Goal: Transaction & Acquisition: Obtain resource

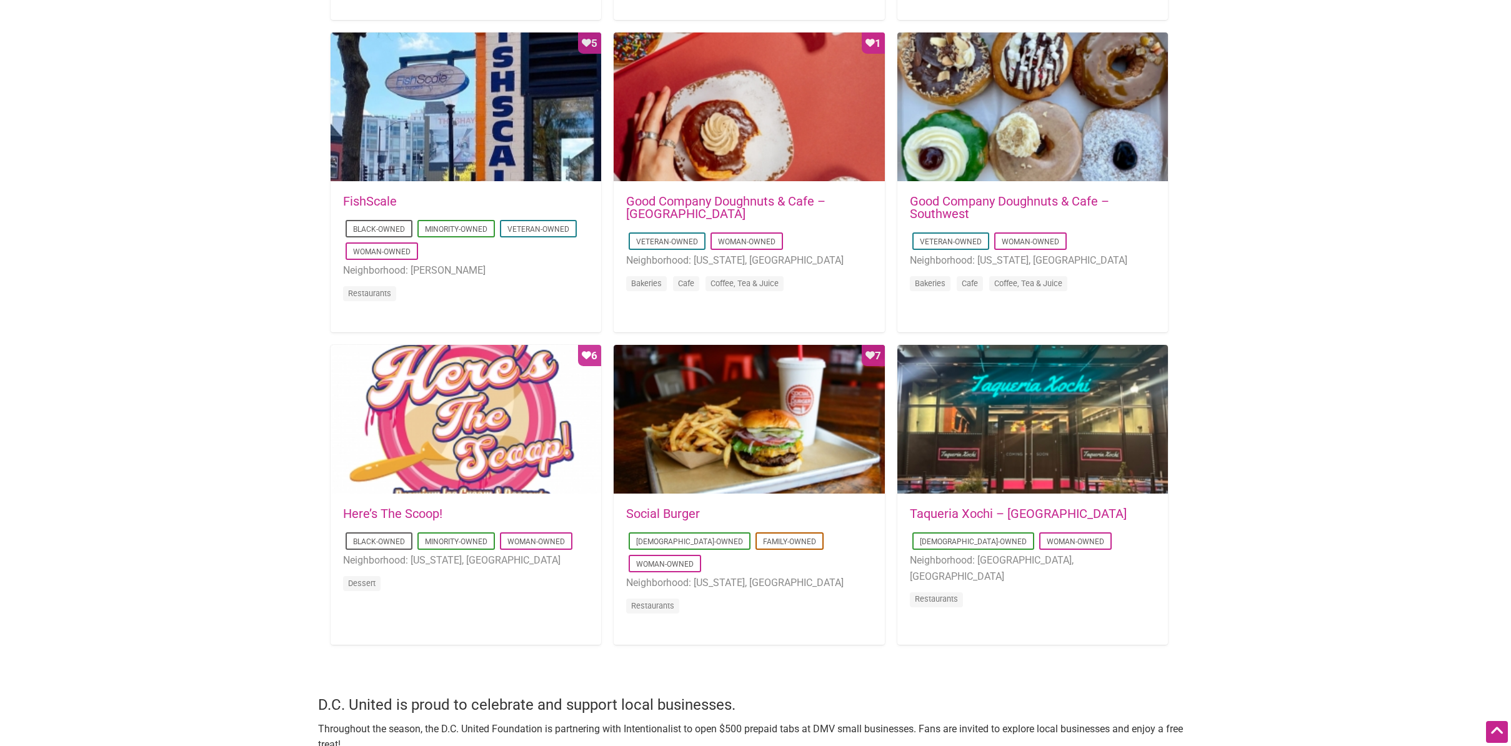
scroll to position [1045, 0]
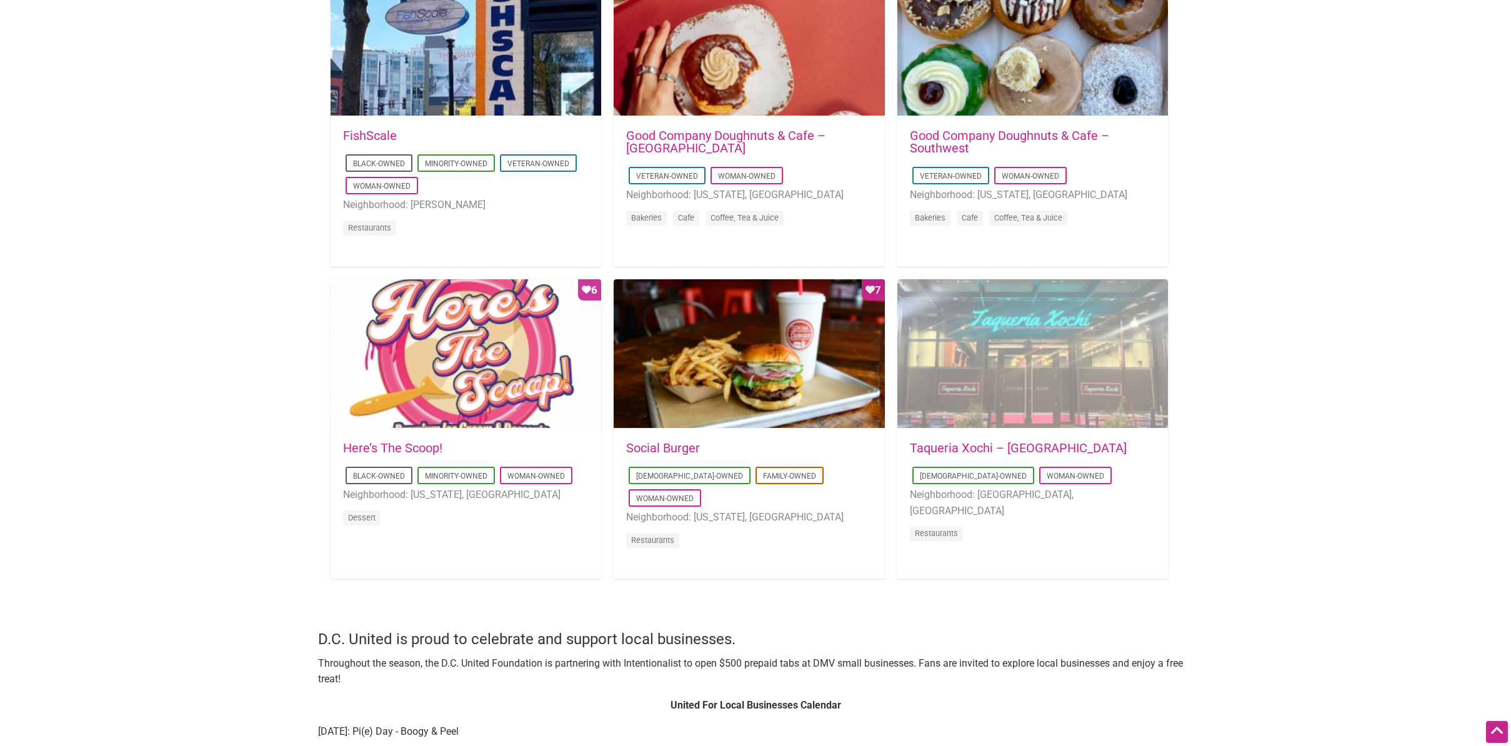
click at [1004, 406] on div at bounding box center [1032, 354] width 271 height 150
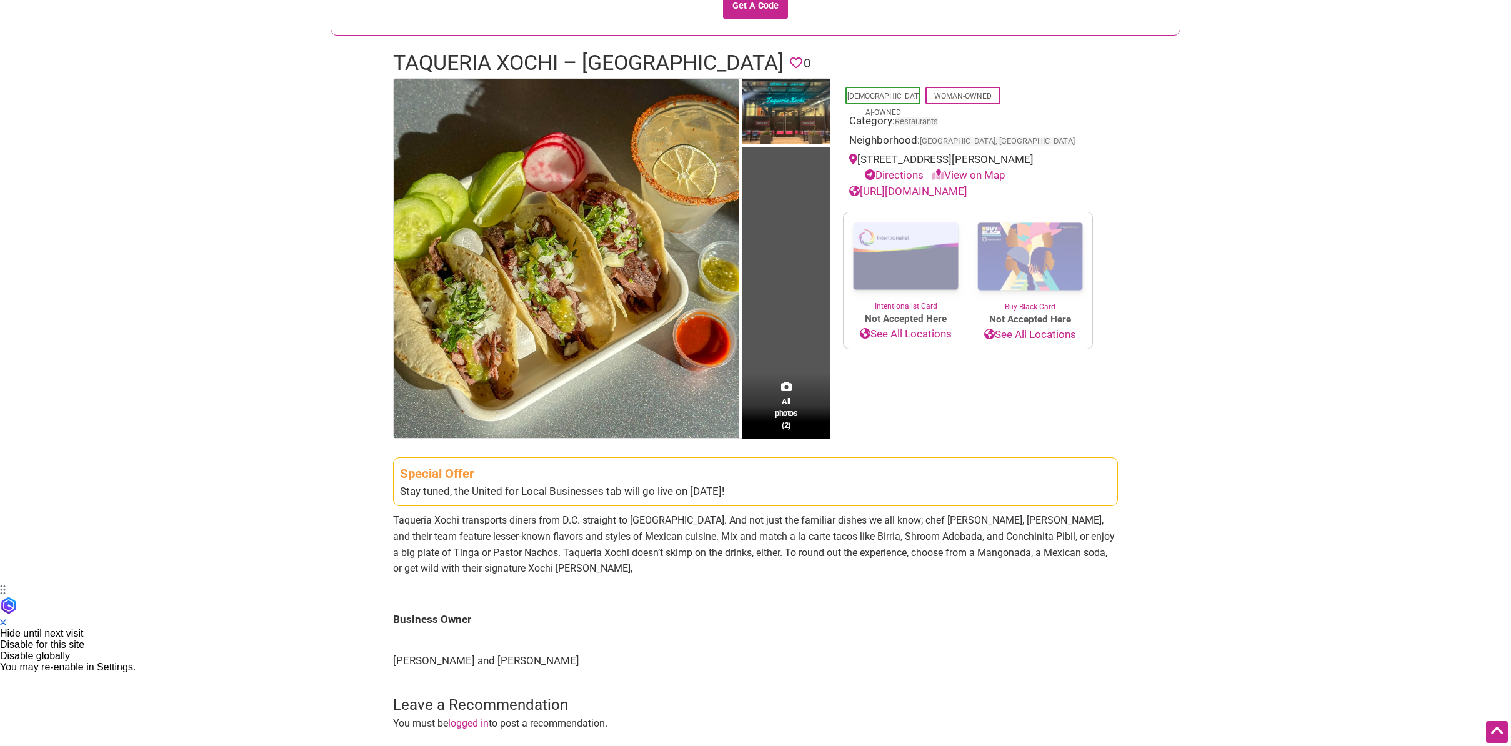
scroll to position [164, 0]
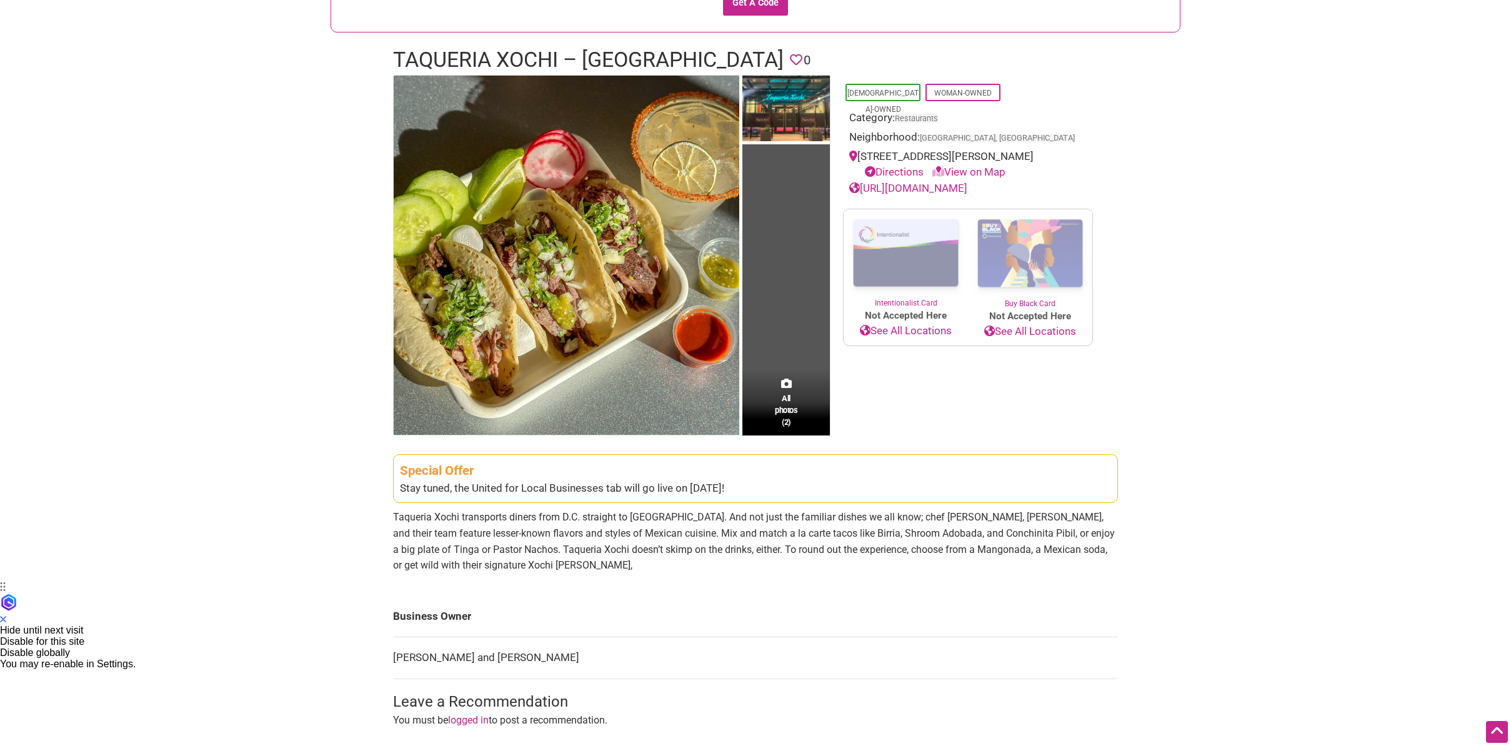
click at [1172, 486] on div "Intentionalist Spend like it matters 0 Add a Business Map Blog Store Offers Int…" at bounding box center [755, 486] width 875 height 1300
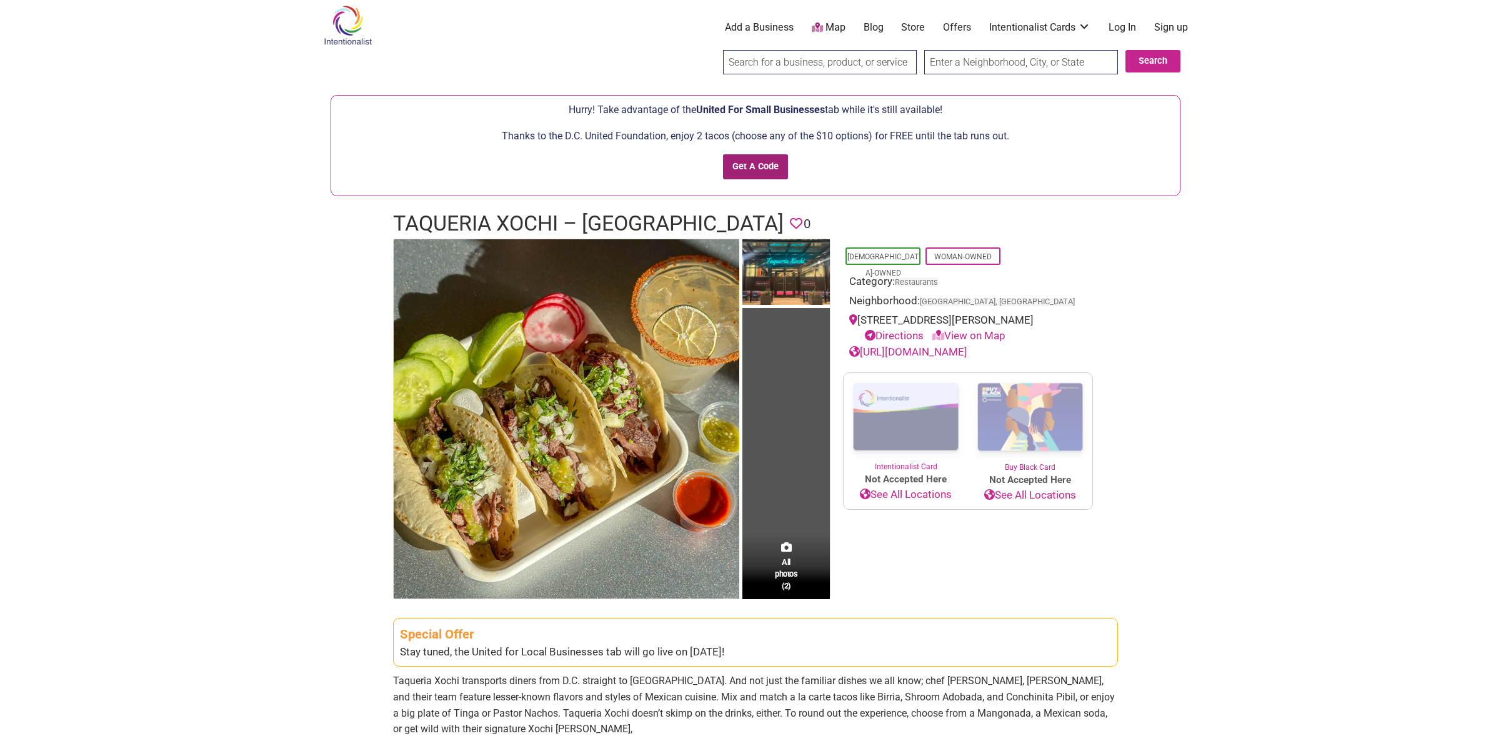
click at [764, 167] on input "Get A Code" at bounding box center [756, 167] width 66 height 26
click at [1280, 224] on body "× Menu 0 Add a Business Map Blog Store Offers Intentionalist Cards Buy Black Ca…" at bounding box center [755, 373] width 1511 height 746
click at [1220, 318] on body "× Menu 0 Add a Business Map Blog Store Offers Intentionalist Cards Buy Black Ca…" at bounding box center [755, 373] width 1511 height 746
click at [744, 163] on input "Get A Code" at bounding box center [756, 167] width 66 height 26
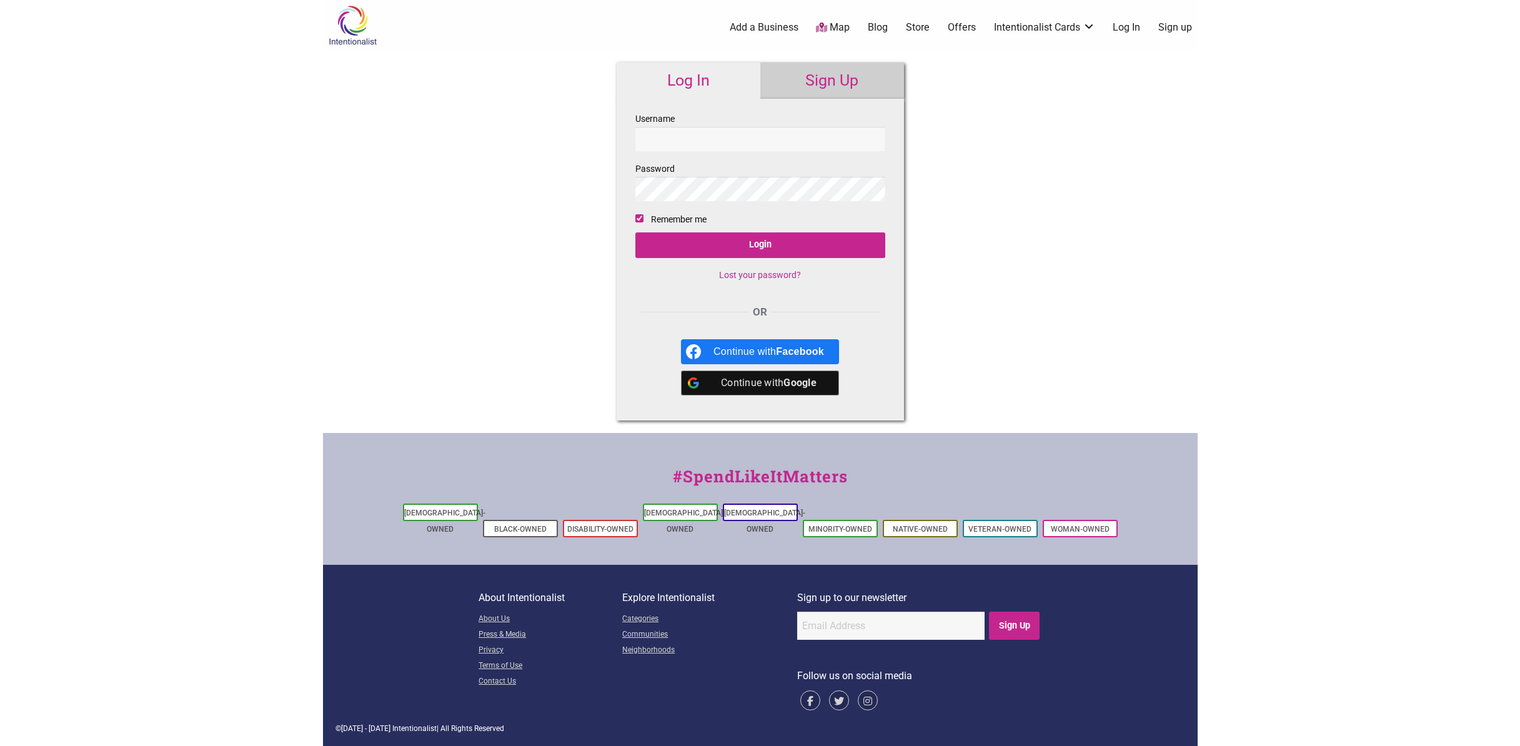
click at [831, 85] on link "Sign Up" at bounding box center [833, 80] width 144 height 36
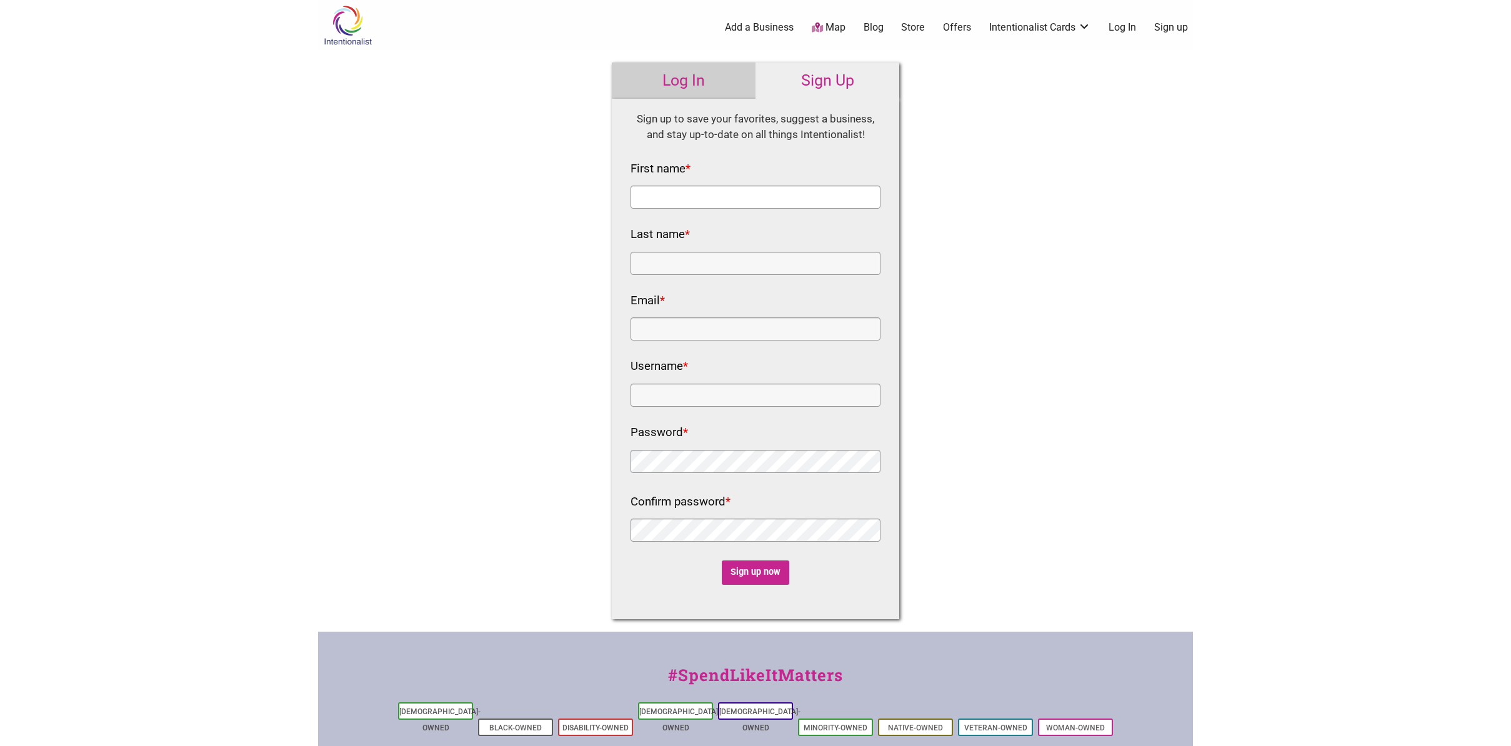
click at [772, 201] on input "First name *" at bounding box center [756, 197] width 250 height 23
type input "Al"
type input "[PERSON_NAME]"
drag, startPoint x: 763, startPoint y: 332, endPoint x: 565, endPoint y: 334, distance: 198.1
click at [565, 334] on div "Intentionalist Spend like it matters 0 Add a Business Map Blog Store Offers Int…" at bounding box center [755, 473] width 875 height 946
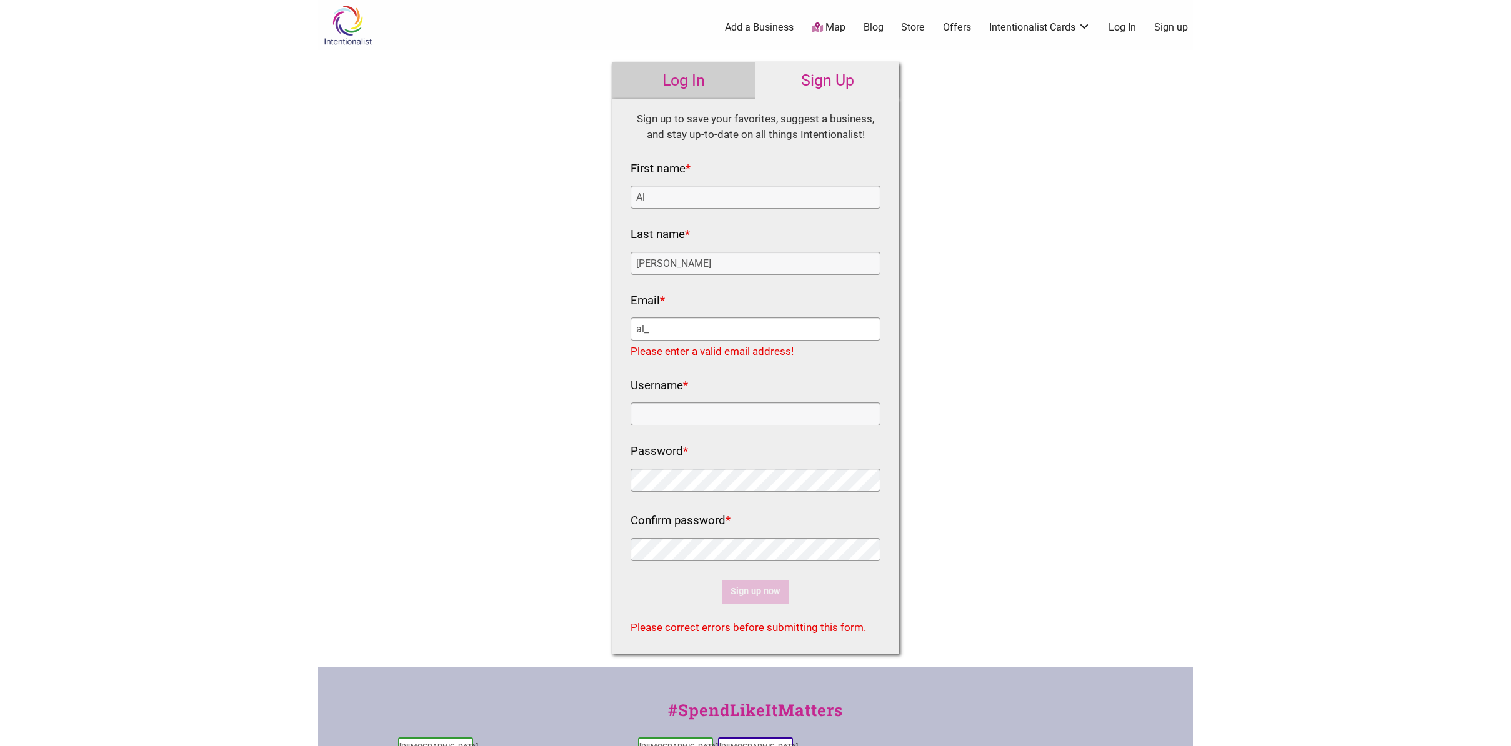
type input "al_belsky@yahoo.com"
click at [754, 404] on input "Username *" at bounding box center [756, 395] width 250 height 23
paste input "fun4food2eat"
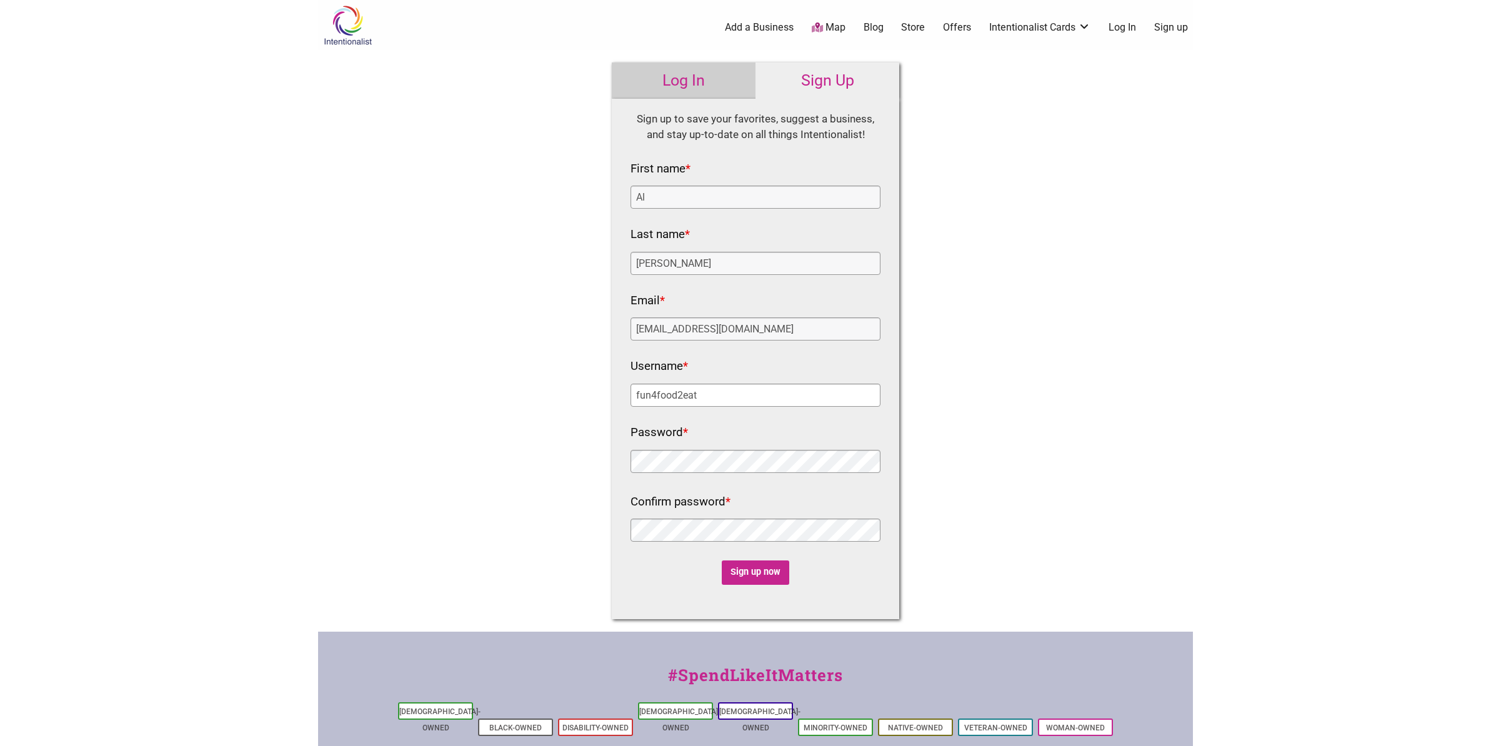
type input "fun4food2eat"
click at [744, 444] on div "Password *" at bounding box center [756, 449] width 250 height 54
click at [777, 566] on input "Sign up now" at bounding box center [756, 573] width 68 height 24
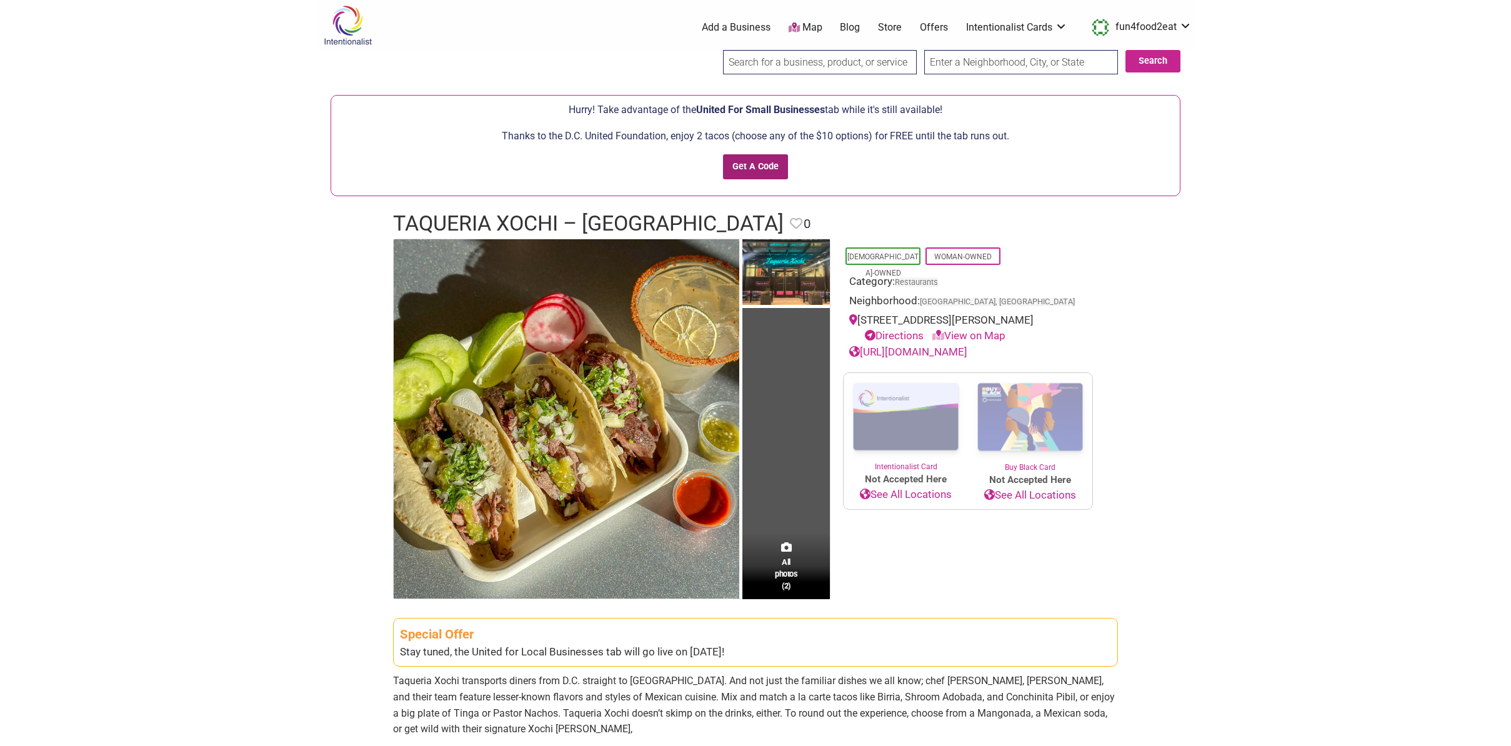
click at [751, 164] on input "Get A Code" at bounding box center [756, 167] width 66 height 26
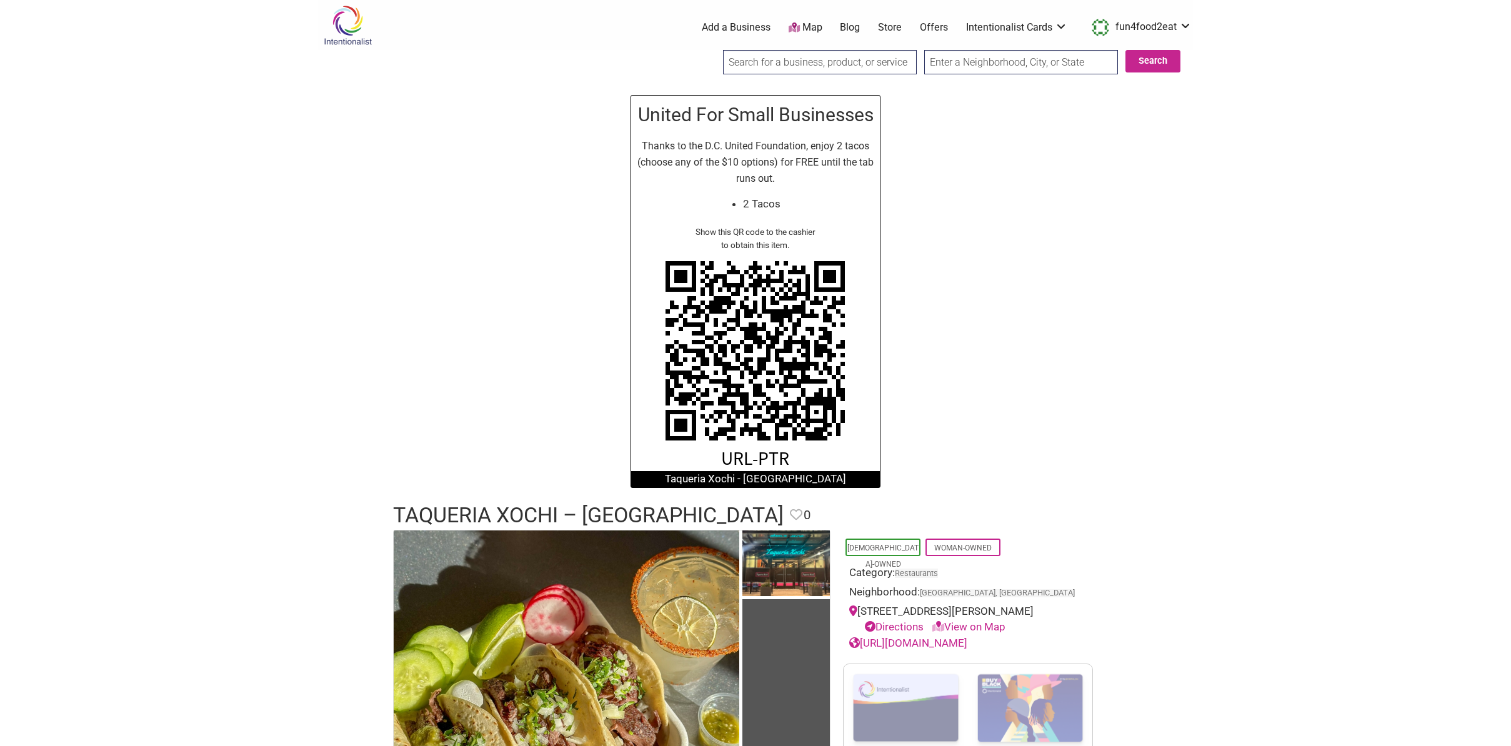
click at [1024, 249] on div "United For Small Businesses Thanks to the D.C. United Foundation, enjoy 2 tacos…" at bounding box center [755, 290] width 875 height 417
click at [1052, 260] on div "United For Small Businesses Thanks to the D.C. United Foundation, enjoy 2 tacos…" at bounding box center [755, 290] width 875 height 417
click at [1102, 269] on div "United For Small Businesses Thanks to the D.C. United Foundation, enjoy 2 tacos…" at bounding box center [755, 290] width 875 height 417
click at [1108, 235] on div "United For Small Businesses Thanks to the D.C. United Foundation, enjoy 2 tacos…" at bounding box center [755, 290] width 875 height 417
click at [1186, 22] on link "fun4food2eat" at bounding box center [1138, 27] width 106 height 22
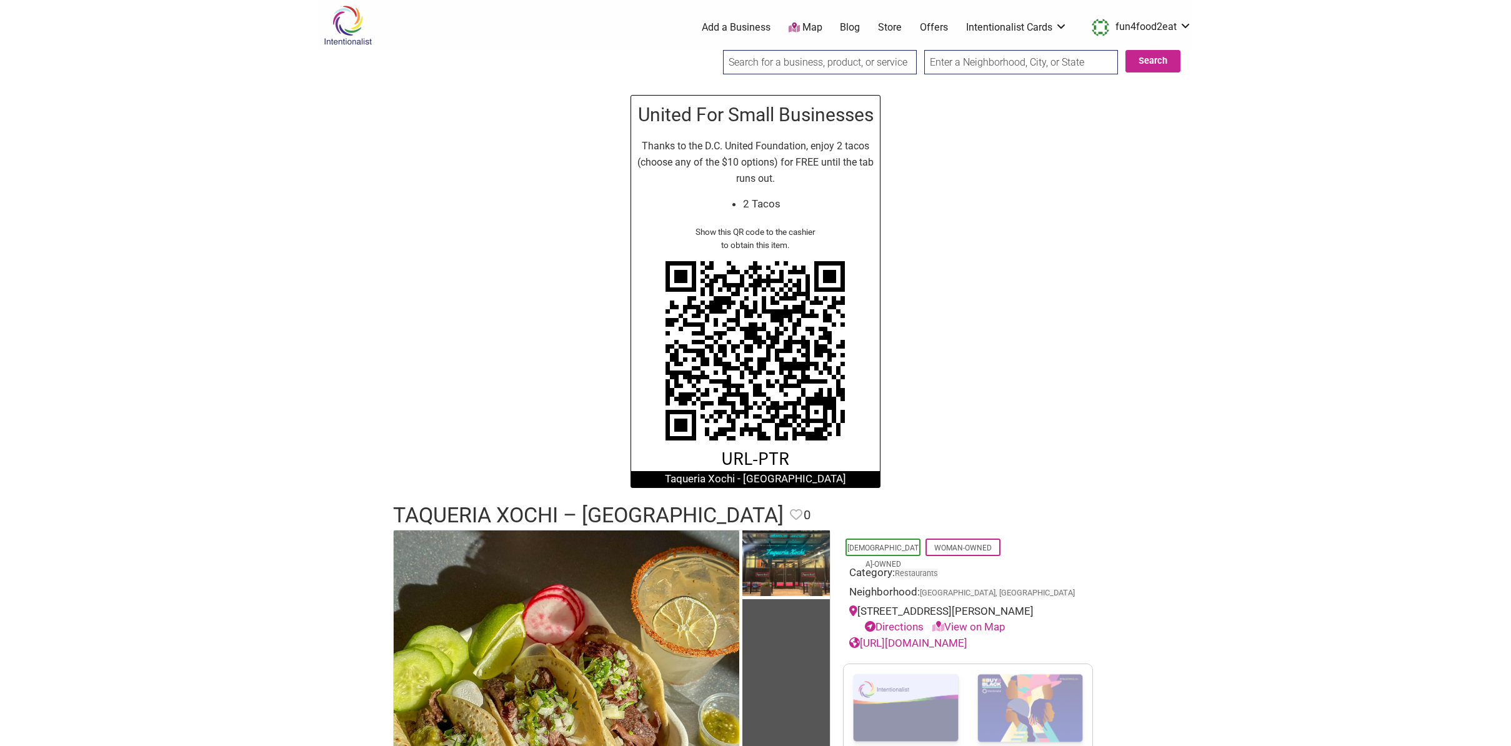
click at [907, 365] on div "United For Small Businesses Thanks to the D.C. United Foundation, enjoy 2 tacos…" at bounding box center [755, 290] width 875 height 417
click at [724, 439] on img at bounding box center [756, 361] width 200 height 220
click at [1011, 248] on div "United For Small Businesses Thanks to the D.C. United Foundation, enjoy 2 tacos…" at bounding box center [755, 290] width 875 height 417
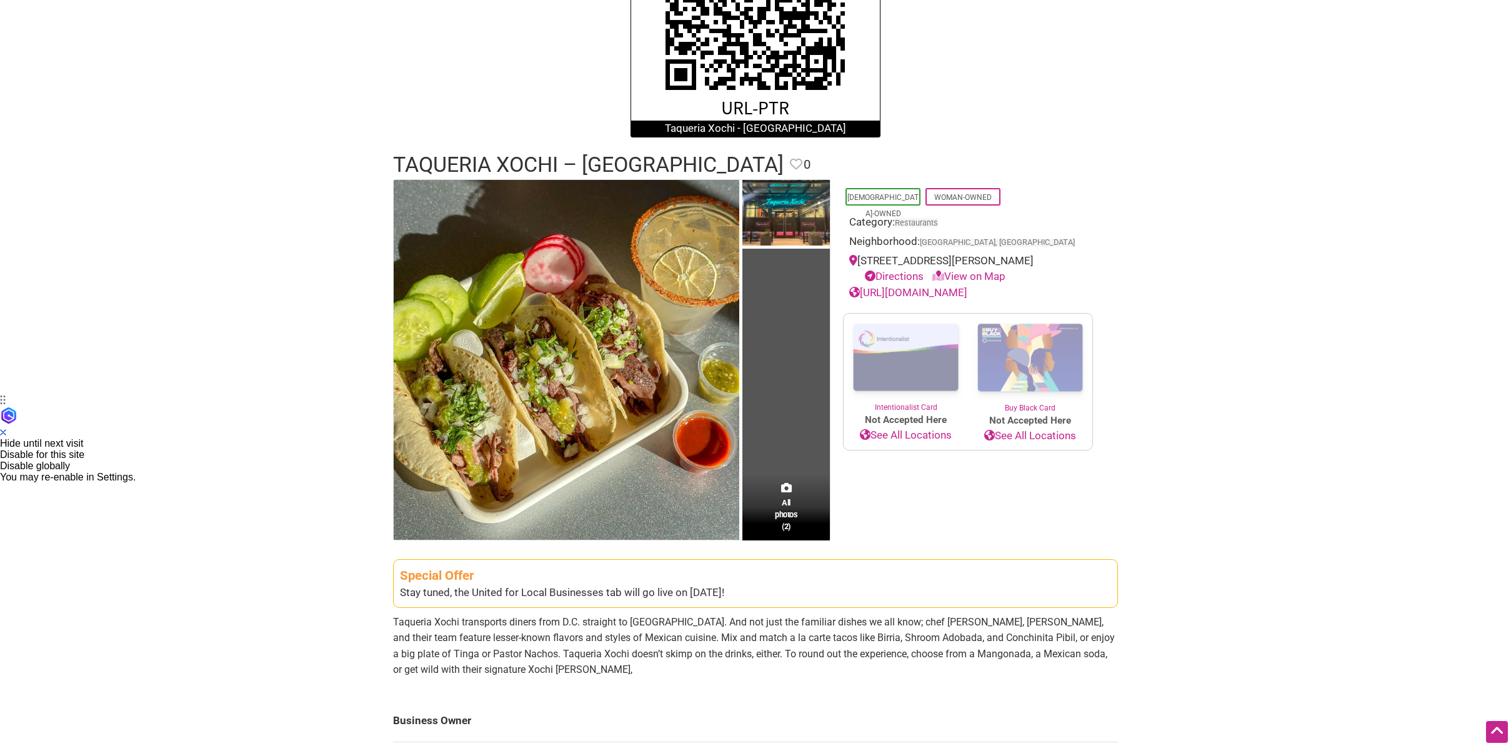
scroll to position [350, 0]
click at [1077, 181] on header "Taqueria Xochi – Crystal City Favorite Favorite 0" at bounding box center [755, 166] width 725 height 30
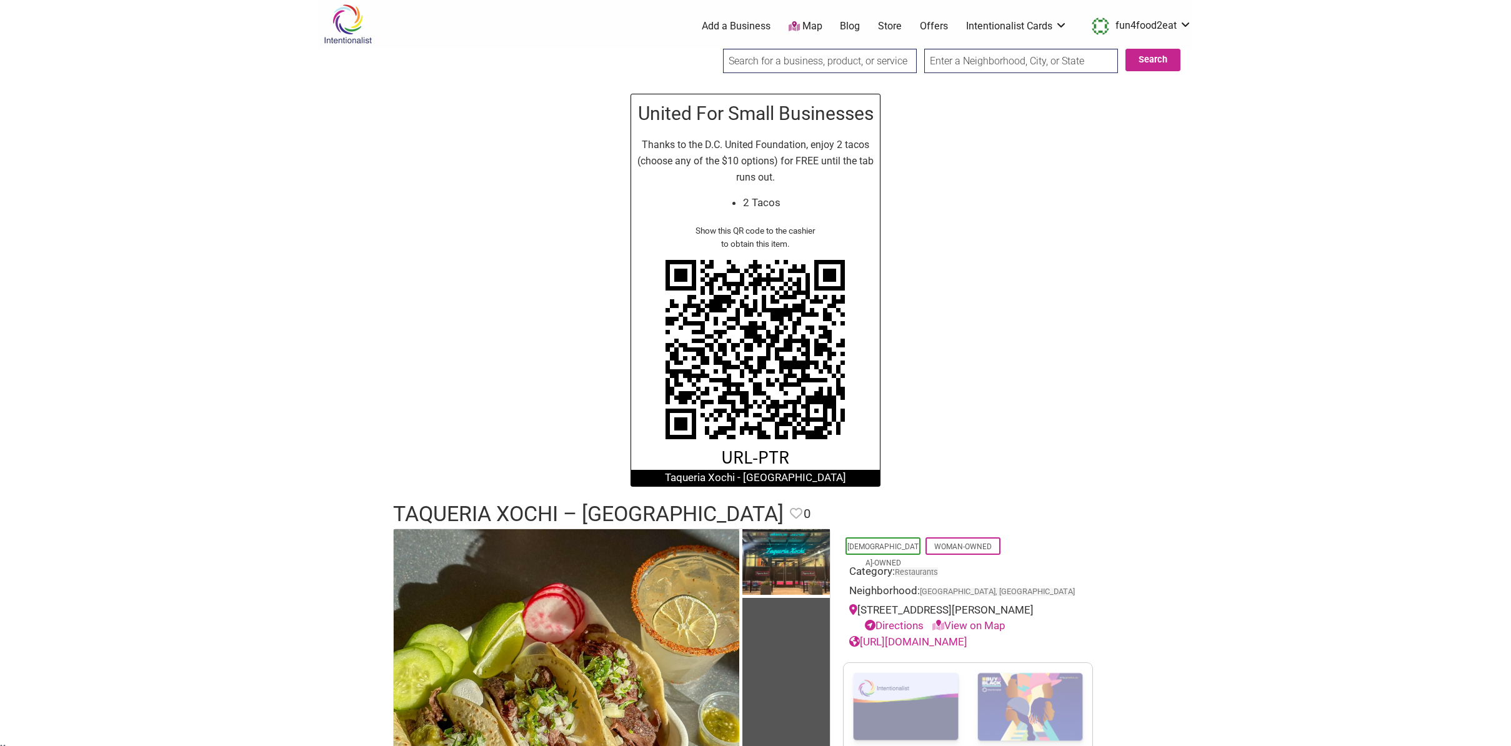
scroll to position [0, 0]
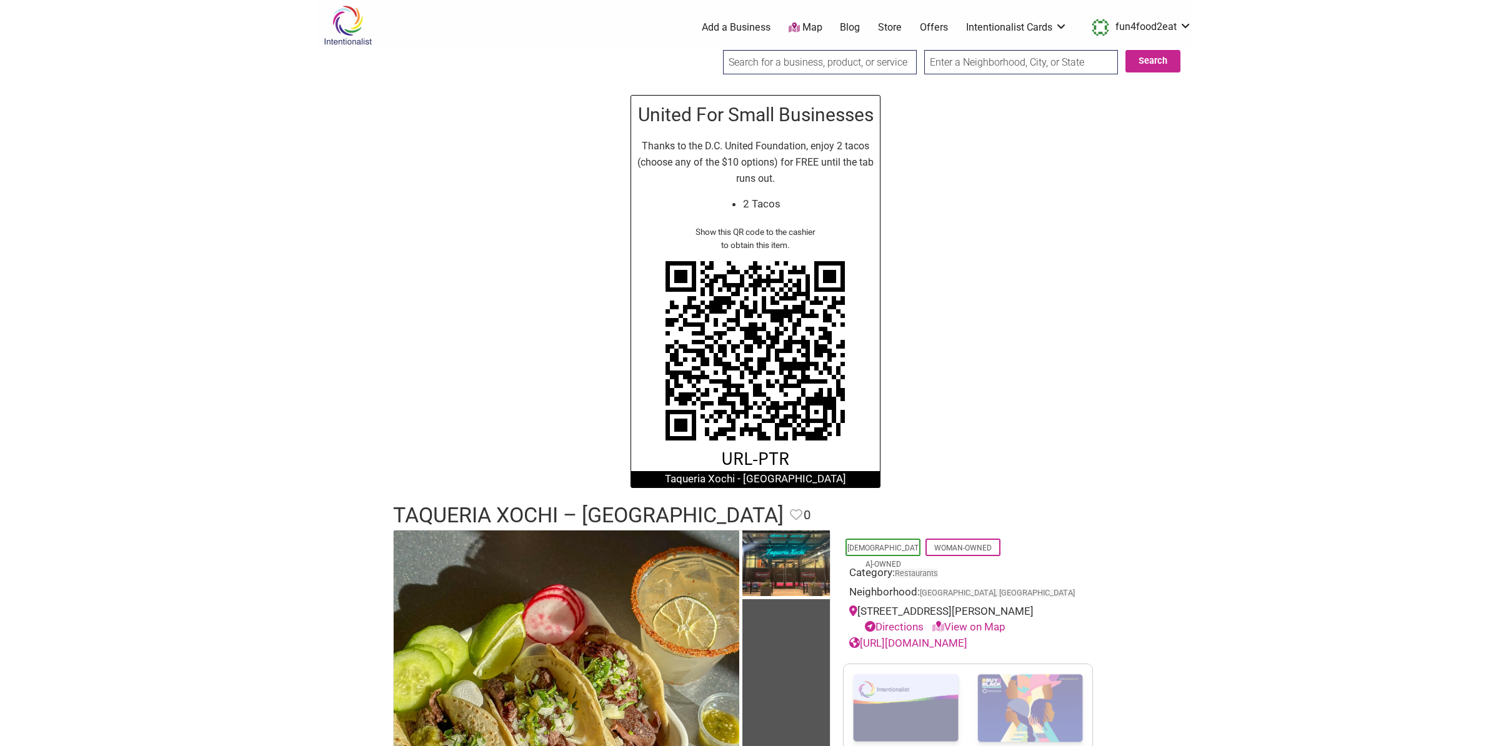
click at [617, 92] on div "United For Small Businesses Thanks to the D.C. United Foundation, enjoy 2 tacos…" at bounding box center [755, 290] width 875 height 417
click at [659, 109] on h2 "United For Small Businesses" at bounding box center [755, 115] width 236 height 26
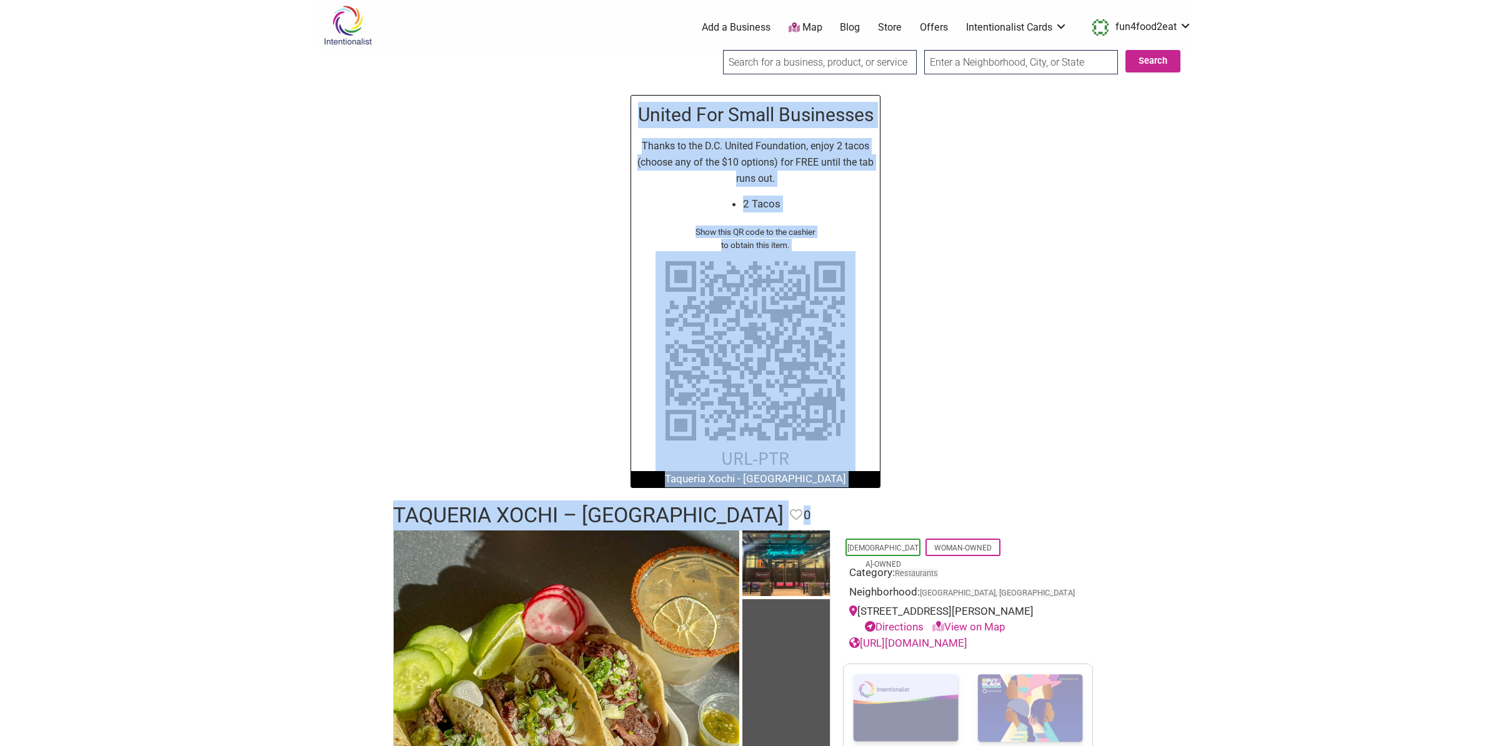
drag, startPoint x: 674, startPoint y: 98, endPoint x: 986, endPoint y: 554, distance: 552.1
copy div "United For Small Businesses Thanks to the D.C. United Foundation, enjoy 2 tacos…"
